Goal: Task Accomplishment & Management: Complete application form

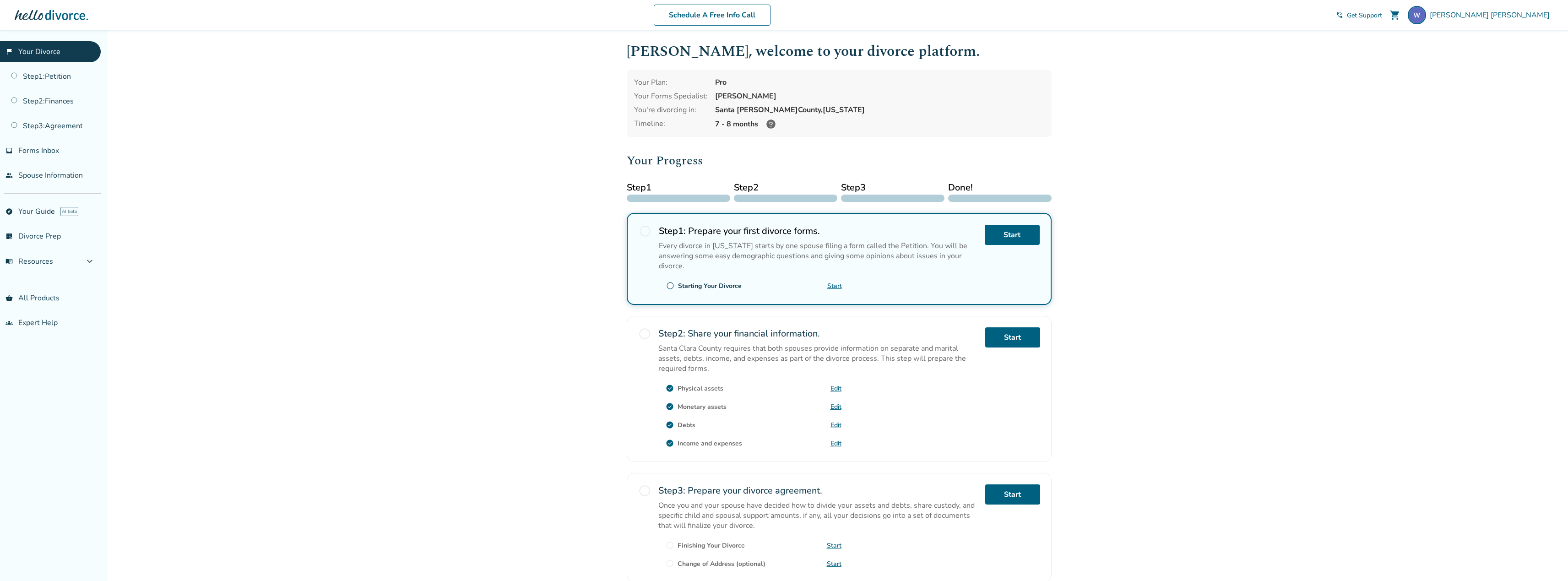
scroll to position [6, 0]
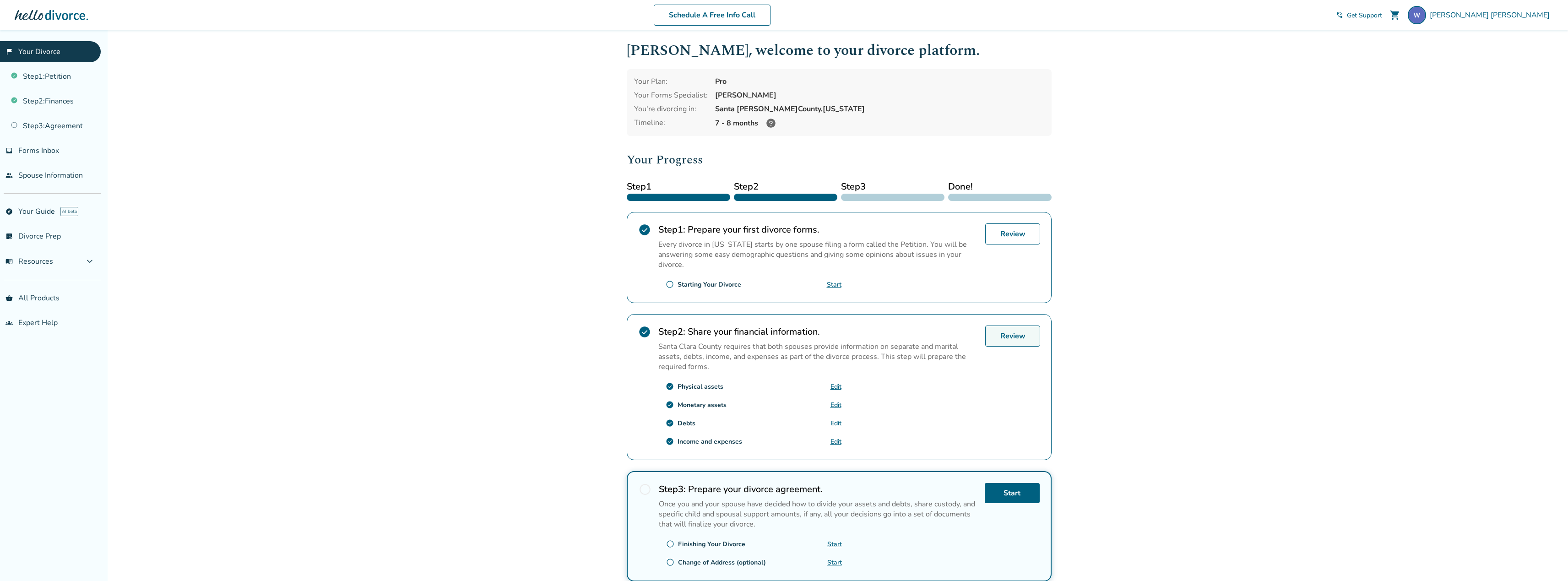
click at [1016, 334] on link "Review" at bounding box center [1012, 336] width 55 height 21
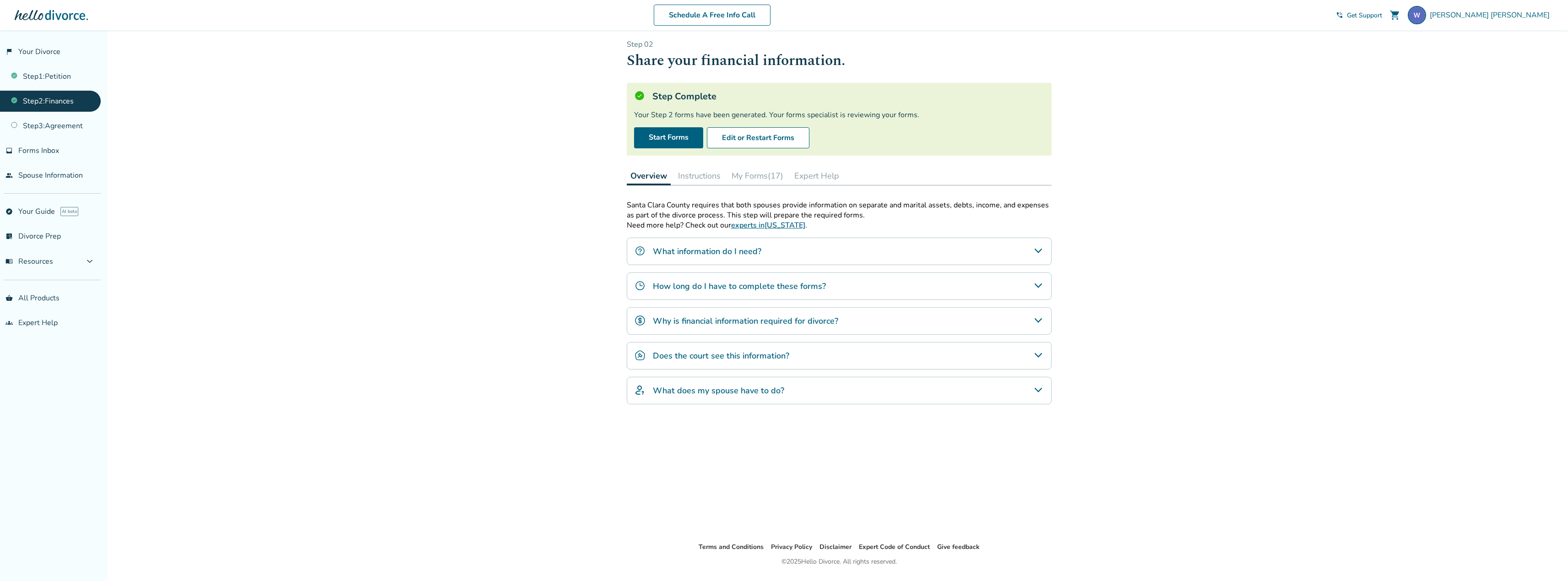
drag, startPoint x: 826, startPoint y: 113, endPoint x: 973, endPoint y: 126, distance: 147.6
click at [973, 126] on div "Step Complete Your Step 2 forms have been generated. Your forms specialist is r…" at bounding box center [839, 119] width 425 height 73
click at [1043, 251] on icon "What information do I need?" at bounding box center [1038, 251] width 11 height 11
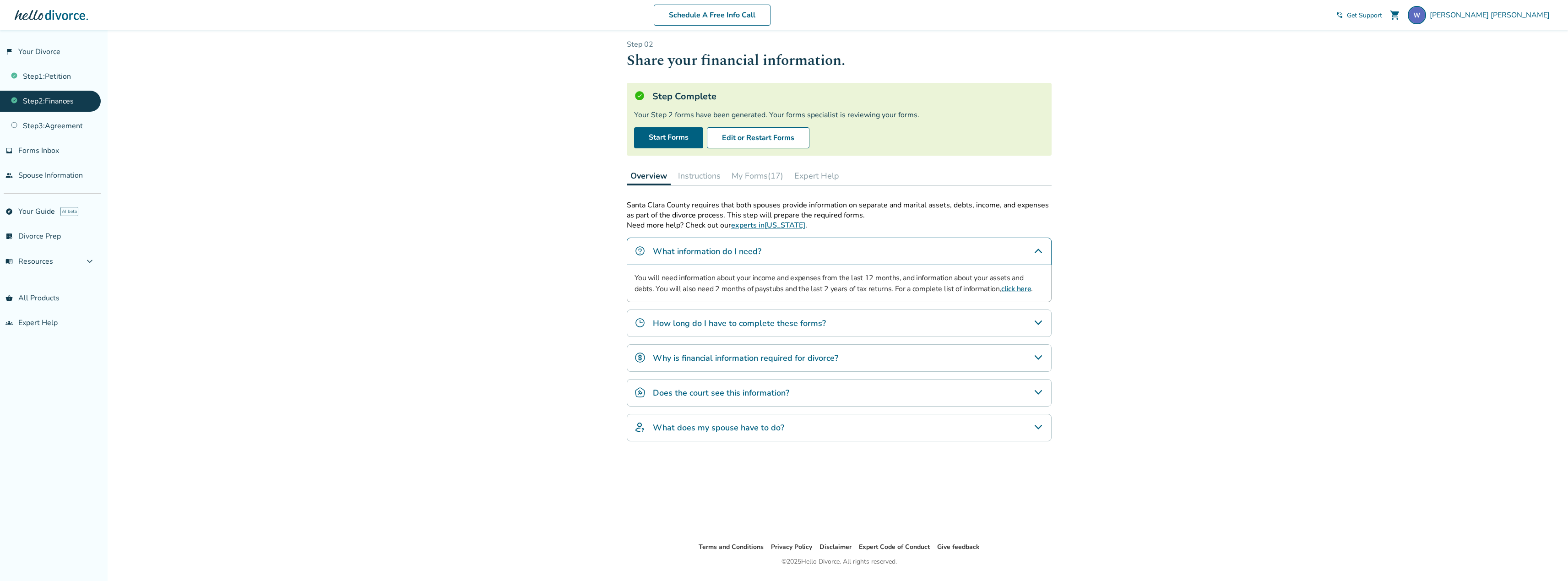
click at [704, 178] on button "Instructions" at bounding box center [699, 175] width 50 height 18
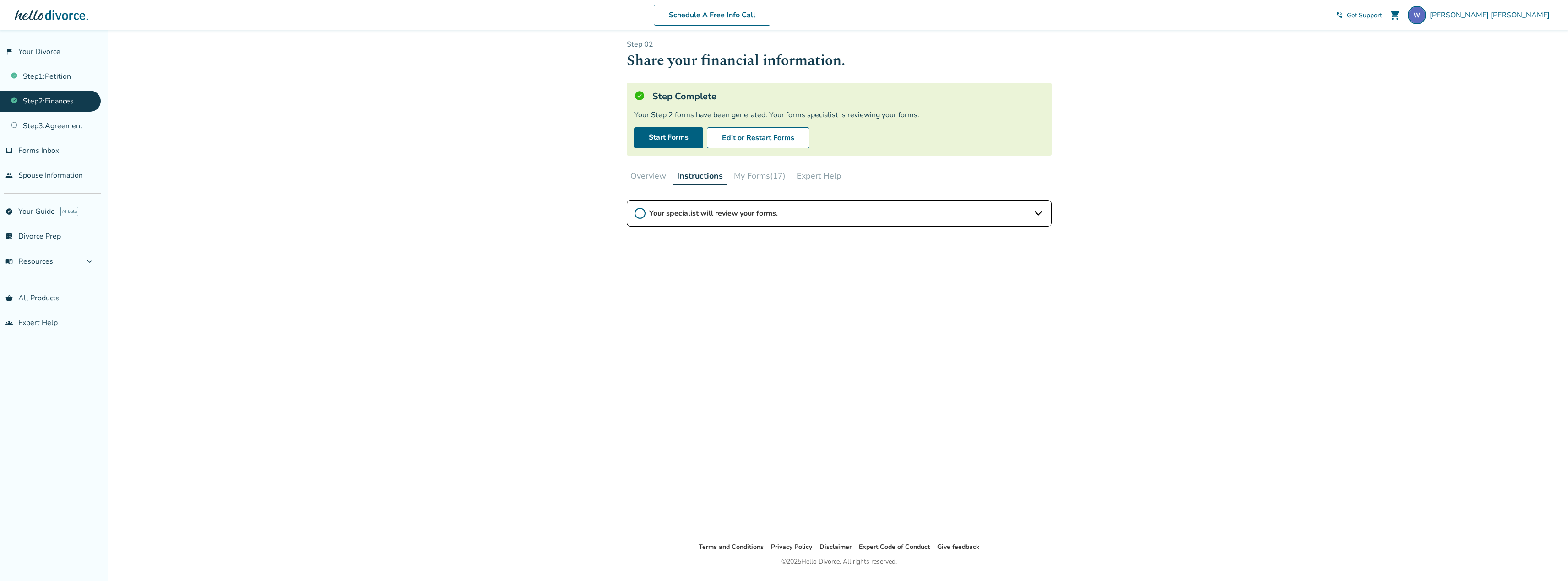
click at [761, 182] on button "My Forms (17)" at bounding box center [760, 175] width 59 height 18
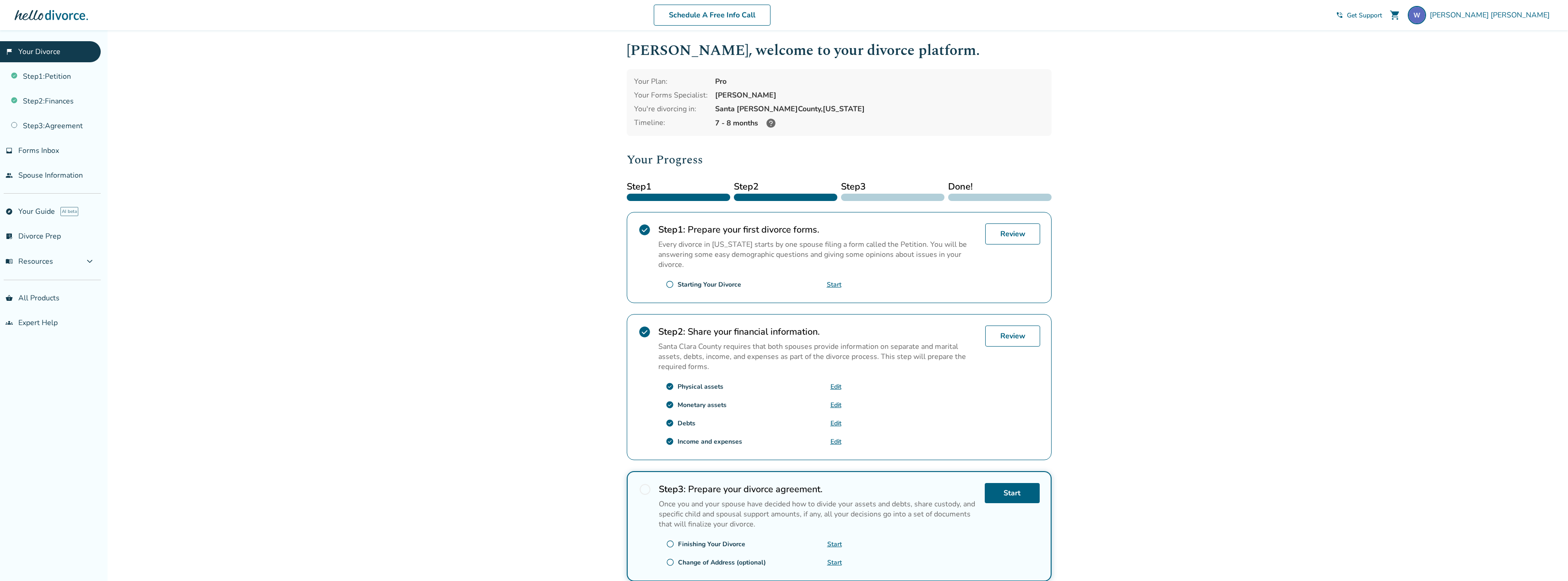
click at [838, 387] on link "Edit" at bounding box center [835, 387] width 11 height 9
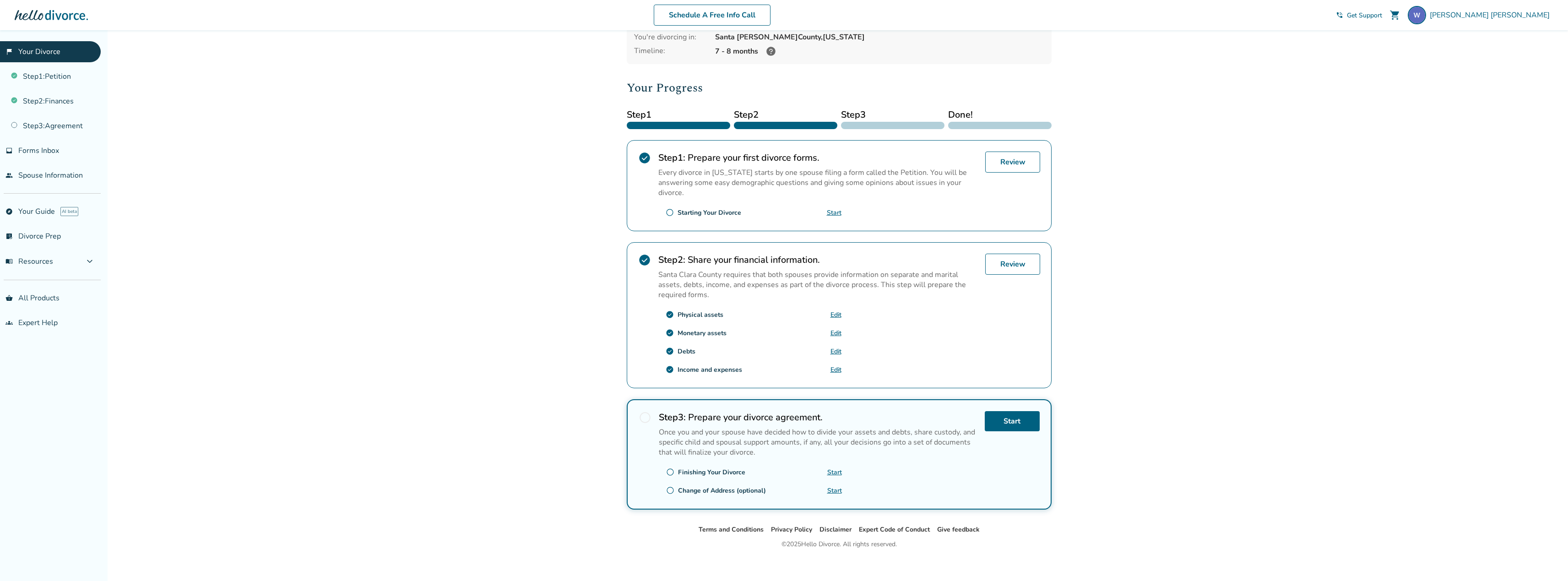
scroll to position [85, 0]
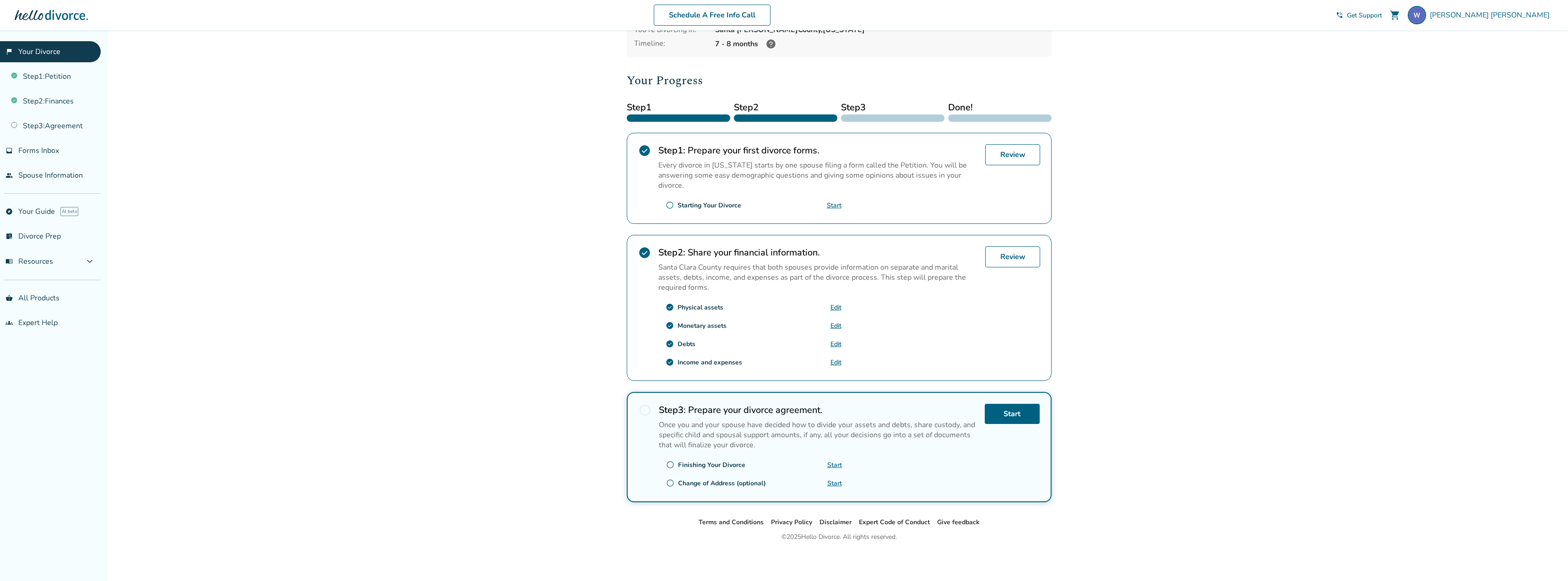
click at [832, 306] on link "Edit" at bounding box center [835, 308] width 11 height 9
